Goal: Navigation & Orientation: Find specific page/section

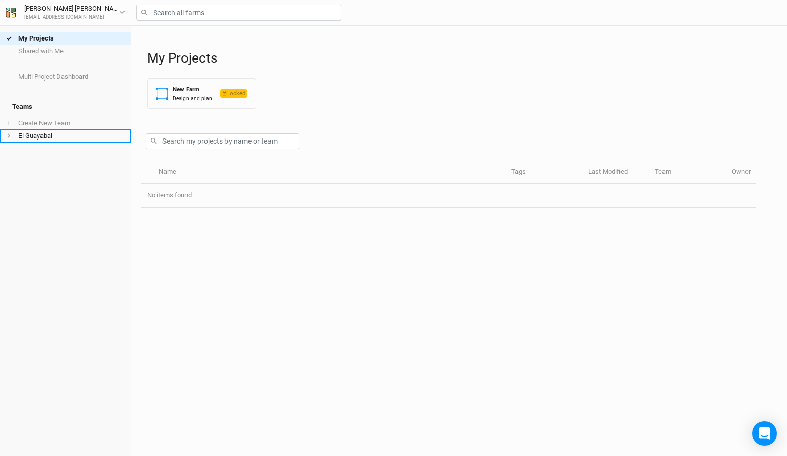
click at [39, 129] on li "El Guayabal" at bounding box center [65, 135] width 131 height 13
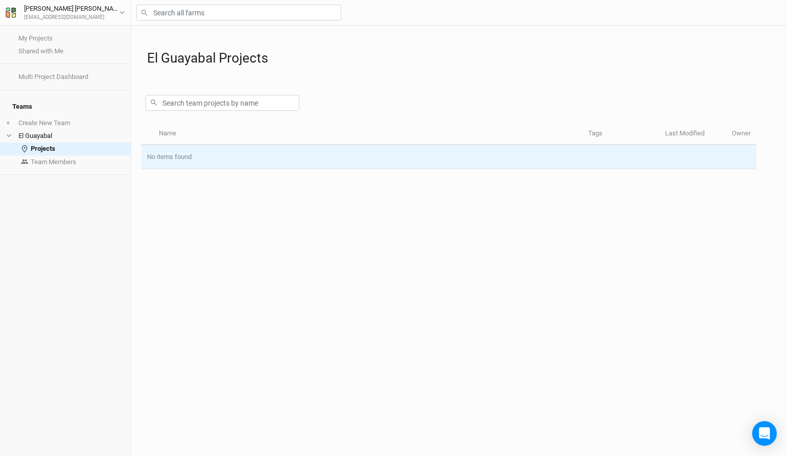
click at [178, 157] on td "No items found" at bounding box center [448, 157] width 615 height 24
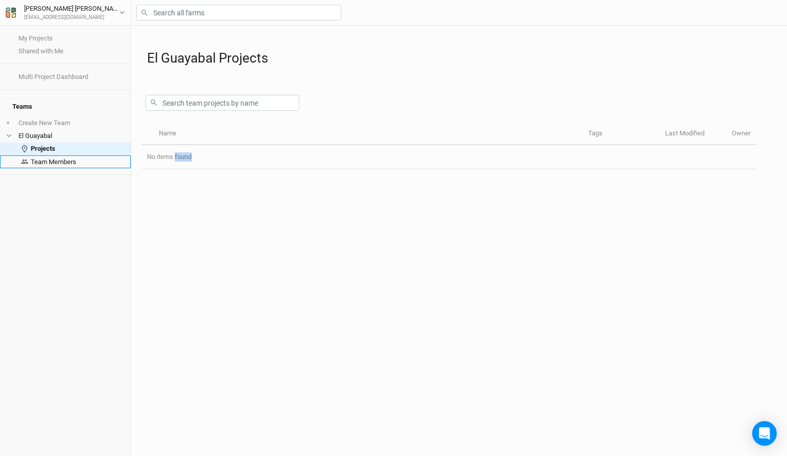
click at [49, 155] on link "Team Members" at bounding box center [65, 161] width 131 height 13
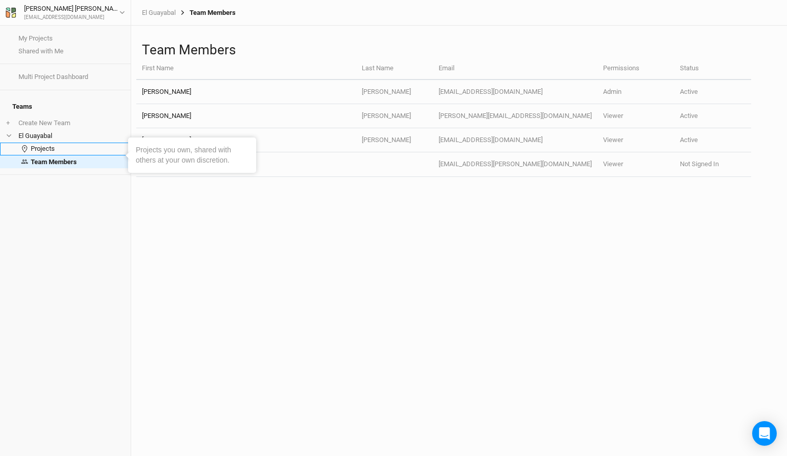
click at [56, 146] on link "Projects" at bounding box center [65, 148] width 131 height 13
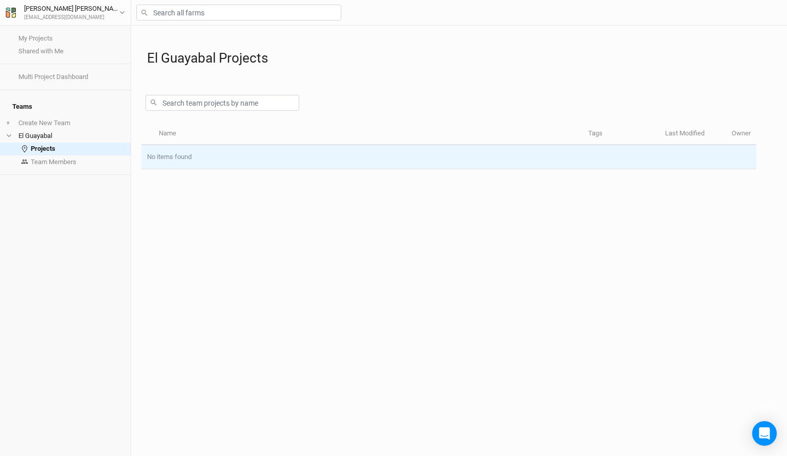
click at [231, 152] on td "No items found" at bounding box center [448, 157] width 615 height 24
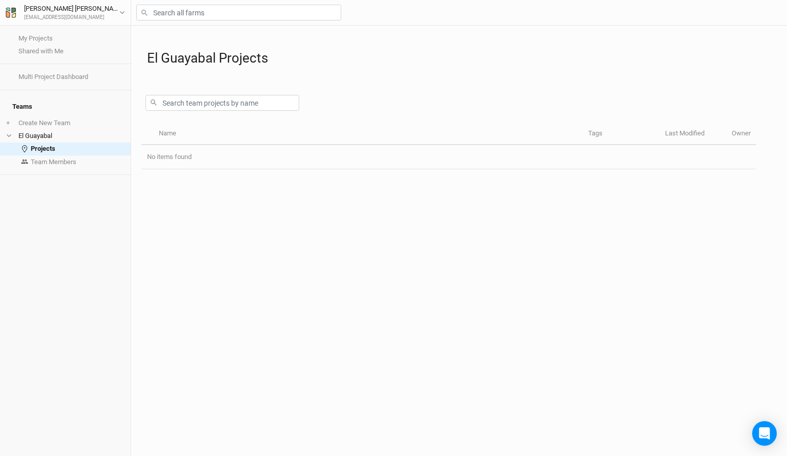
click at [127, 16] on div "[PERSON_NAME] [EMAIL_ADDRESS][DOMAIN_NAME] User settings Imperial Metric Keyboa…" at bounding box center [65, 13] width 131 height 26
click at [126, 15] on div "[PERSON_NAME] [EMAIL_ADDRESS][DOMAIN_NAME] User settings Imperial Metric Keyboa…" at bounding box center [65, 13] width 131 height 26
click at [121, 13] on icon "button" at bounding box center [122, 13] width 6 height 6
click at [97, 50] on button "Metric" at bounding box center [99, 53] width 28 height 15
click at [59, 55] on button "Imperial" at bounding box center [69, 53] width 33 height 15
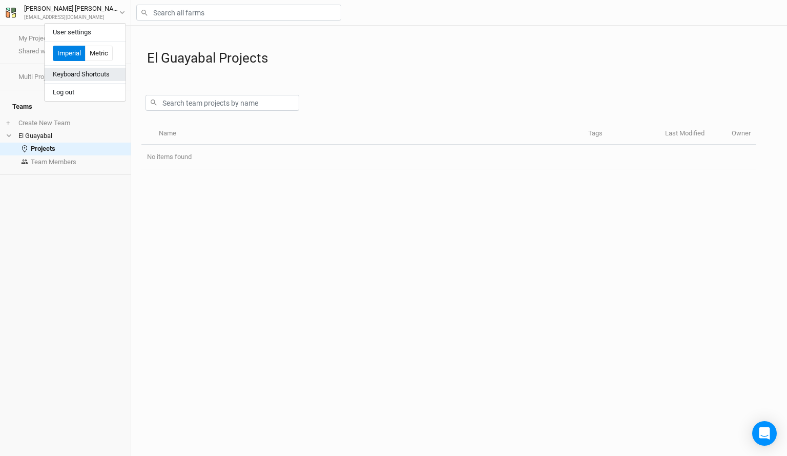
click at [101, 73] on button "Keyboard Shortcuts" at bounding box center [85, 74] width 81 height 13
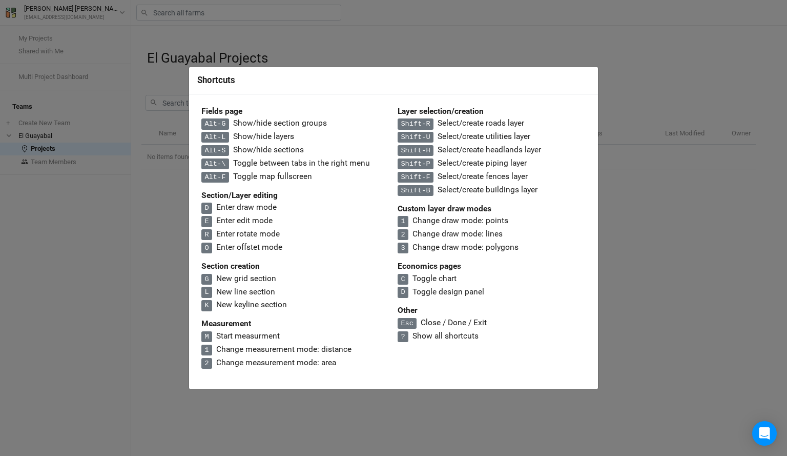
click at [216, 41] on div "Shortcuts Fields page Alt-G Show/hide section groups Alt-L Show/hide layers Alt…" at bounding box center [393, 228] width 787 height 456
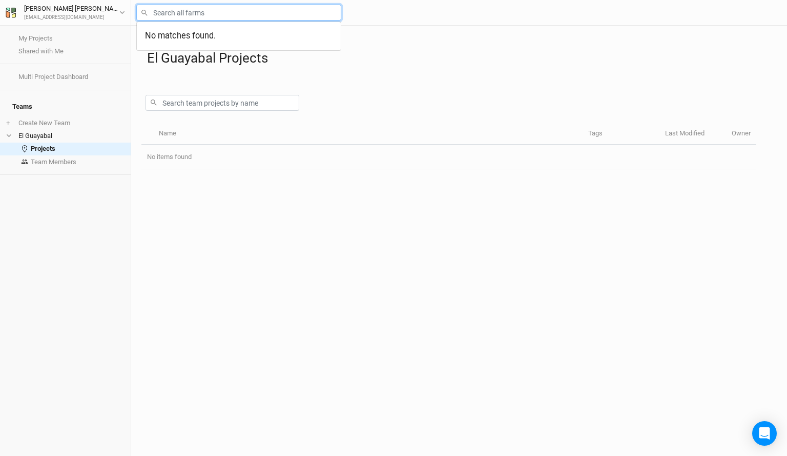
click at [174, 11] on input "text" at bounding box center [238, 13] width 205 height 16
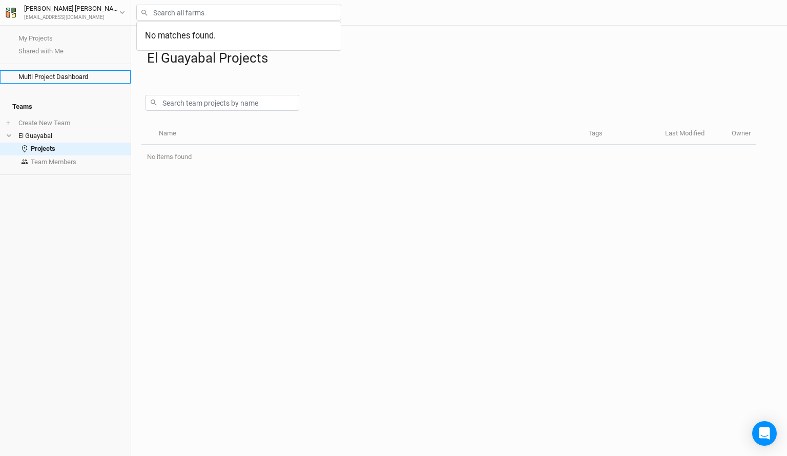
click at [70, 78] on link "Multi Project Dashboard" at bounding box center [65, 76] width 131 height 13
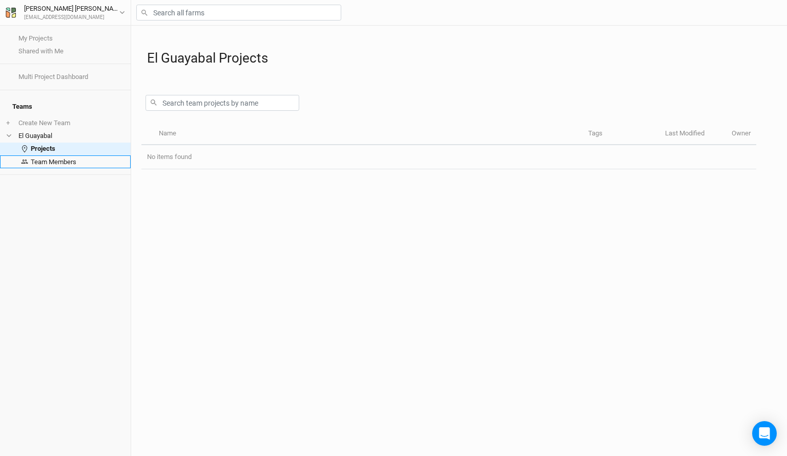
click at [65, 155] on link "Team Members" at bounding box center [65, 161] width 131 height 13
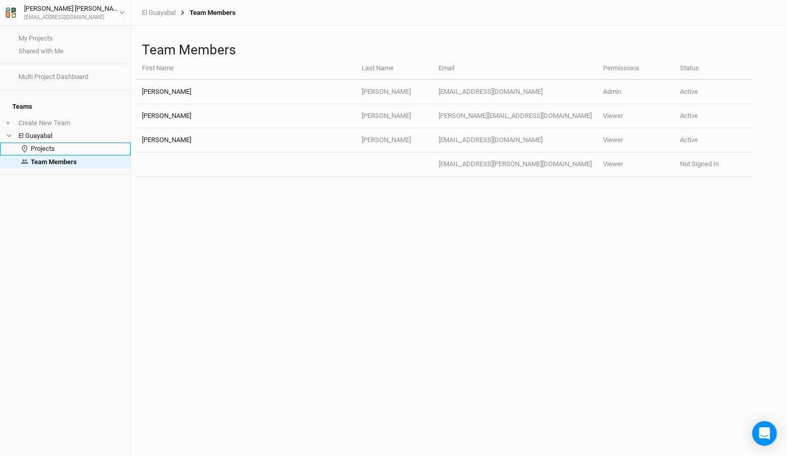
click at [56, 142] on link "Projects" at bounding box center [65, 148] width 131 height 13
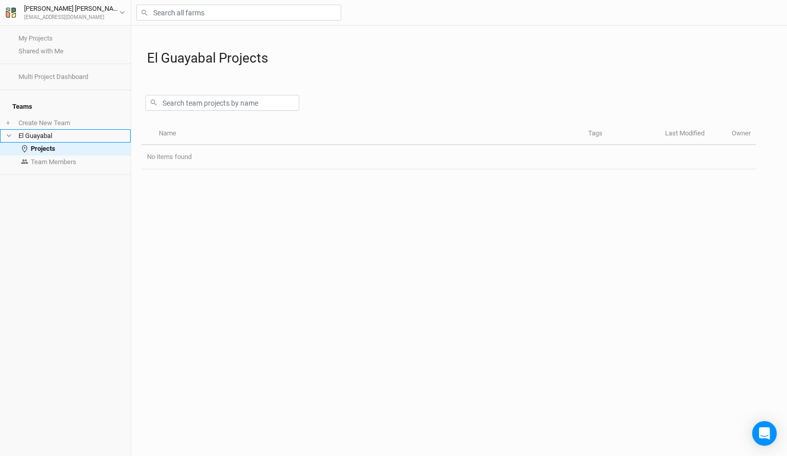
click at [43, 129] on li "El Guayabal" at bounding box center [65, 135] width 131 height 13
click at [376, 61] on h1 "El Guayabal Projects" at bounding box center [462, 58] width 630 height 16
